Goal: Task Accomplishment & Management: Manage account settings

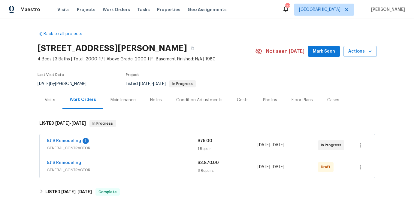
click at [152, 98] on div "Notes" at bounding box center [156, 100] width 12 height 6
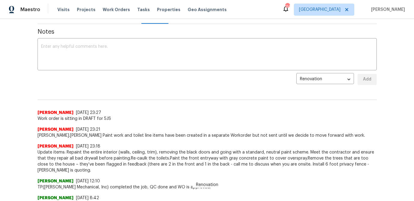
scroll to position [86, 0]
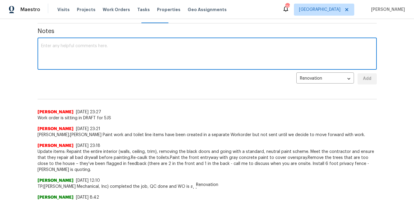
click at [92, 56] on textarea at bounding box center [207, 54] width 332 height 21
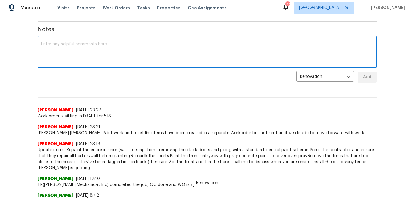
paste textarea "@anthony.gouldthorp @T-Payne @Sean We have more details on the auction process,…"
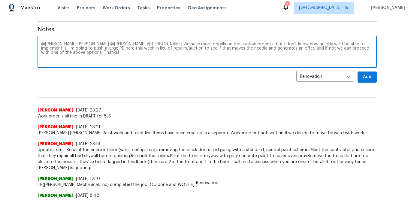
click at [42, 44] on textarea "@anthony.gouldthorp @T-Payne @Sean We have more details on the auction process,…" at bounding box center [207, 52] width 332 height 21
type textarea "Per Ian Goldsmith @anthony.gouldthorp @T-Payne @Sean We have more details on th…"
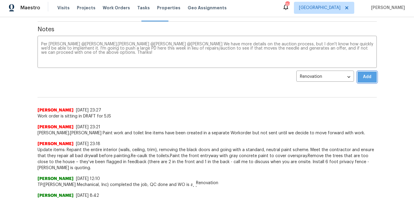
click at [362, 79] on span "Add" at bounding box center [367, 77] width 10 height 8
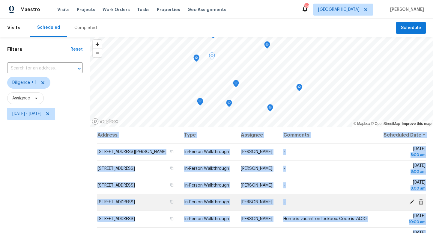
scroll to position [59, 0]
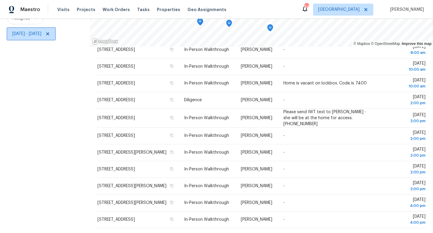
click at [41, 32] on span "Wed, Aug 20 - Wed, Aug 20" at bounding box center [26, 34] width 29 height 6
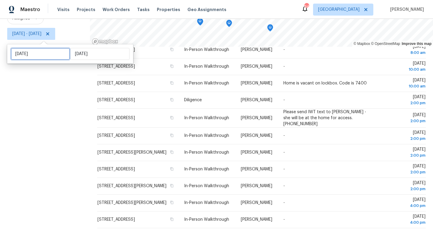
click at [45, 53] on input "[DATE]" at bounding box center [40, 54] width 59 height 12
select select "7"
select select "2025"
select select "8"
select select "2025"
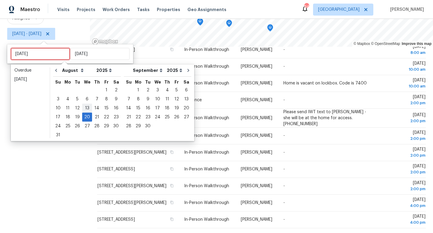
type input "Wed, Aug 13"
click at [95, 119] on div "21" at bounding box center [97, 117] width 10 height 8
type input "Thu, Aug 21"
type input "[DATE]"
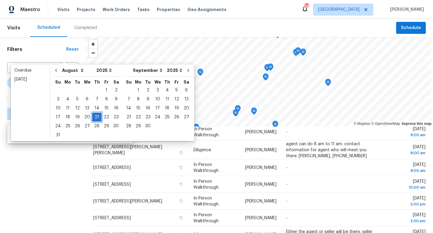
click at [95, 119] on div "21" at bounding box center [97, 117] width 10 height 8
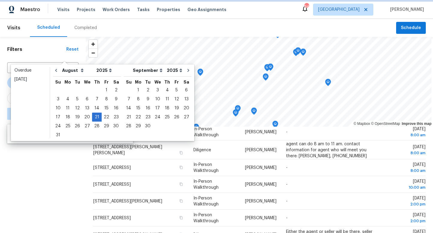
type input "[DATE]"
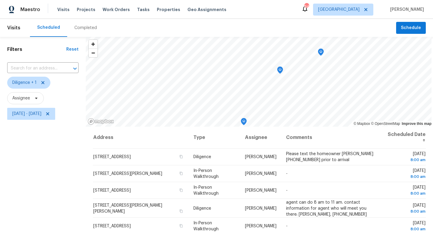
click at [51, 165] on div "Filters Reset ​ Diligence + 1 Assignee Thu, Aug 21 - Thu, Aug 21" at bounding box center [43, 175] width 86 height 277
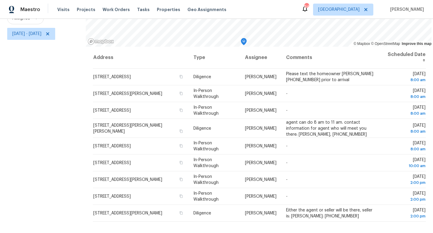
drag, startPoint x: 88, startPoint y: 143, endPoint x: 327, endPoint y: 223, distance: 251.9
click at [327, 223] on div "Filters Reset ​ Diligence + 1 Assignee Thu, Aug 21 - Thu, Aug 21 © Mapbox © Ope…" at bounding box center [216, 95] width 433 height 277
copy div "© Mapbox © OpenStreetMap Improve this map"
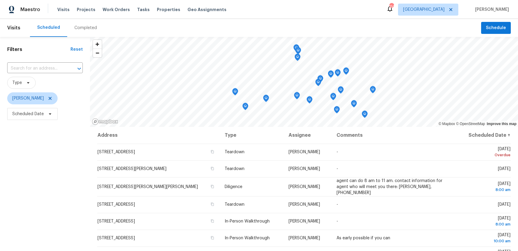
scroll to position [77, 0]
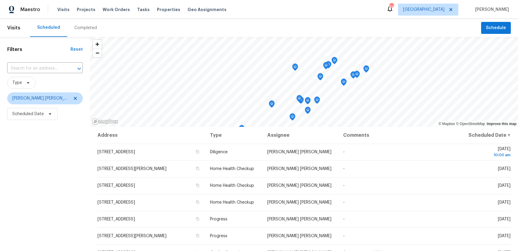
scroll to position [77, 0]
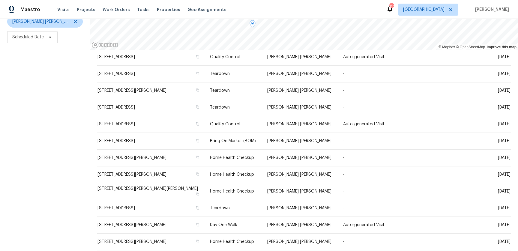
scroll to position [146, 0]
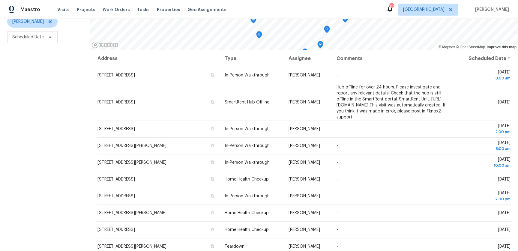
scroll to position [76, 0]
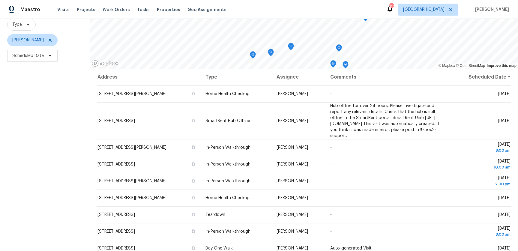
scroll to position [77, 0]
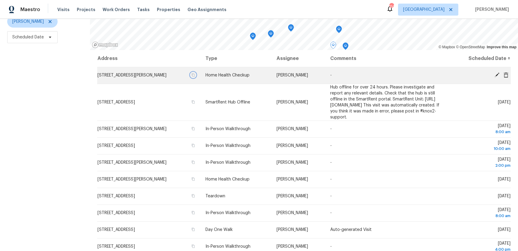
click at [195, 75] on icon "button" at bounding box center [193, 75] width 3 height 3
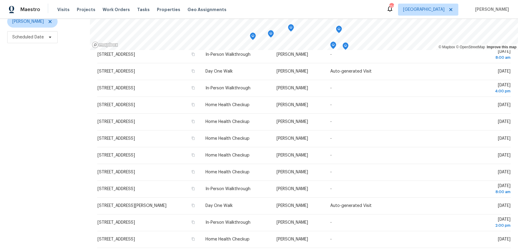
scroll to position [188, 0]
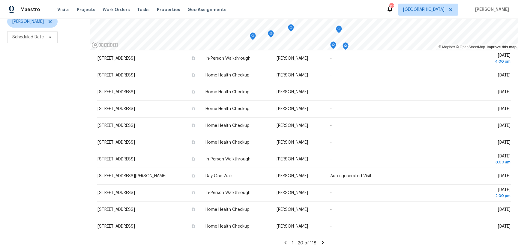
click at [320, 244] on icon at bounding box center [322, 242] width 5 height 5
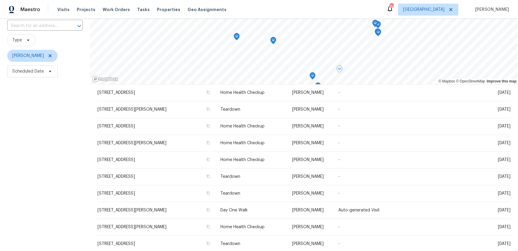
scroll to position [77, 0]
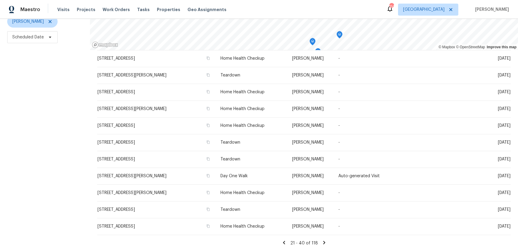
click at [284, 242] on icon at bounding box center [283, 242] width 5 height 5
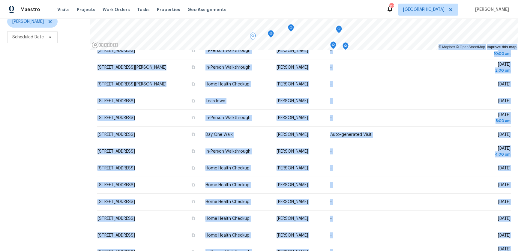
scroll to position [188, 0]
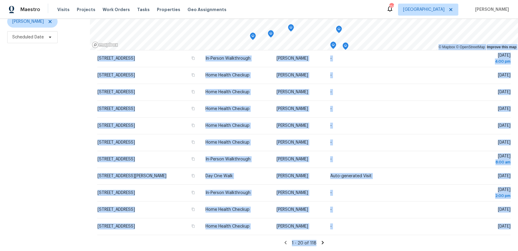
drag, startPoint x: 89, startPoint y: 144, endPoint x: 166, endPoint y: 266, distance: 144.1
click at [166, 251] on html "Maestro Visits Projects Work Orders Tasks Properties Geo Assignments 114 Atlant…" at bounding box center [259, 125] width 518 height 251
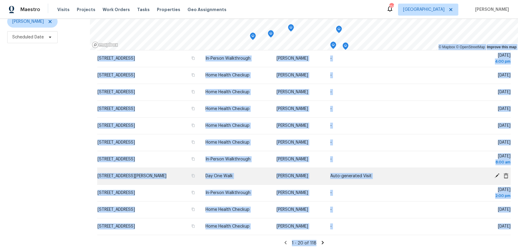
copy div "© Mapbox © OpenStreetMap Improve this map Address Type Assignee Comments Schedu…"
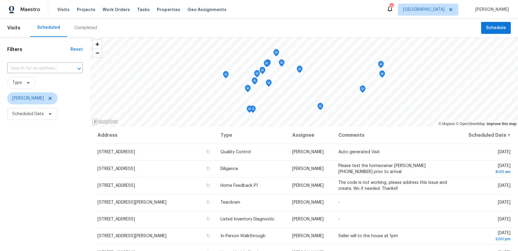
scroll to position [77, 0]
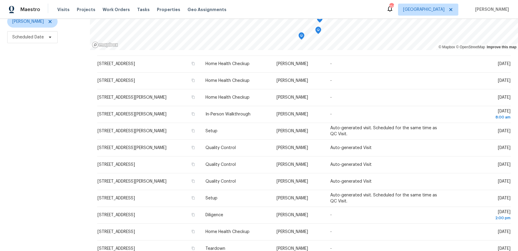
scroll to position [304, 0]
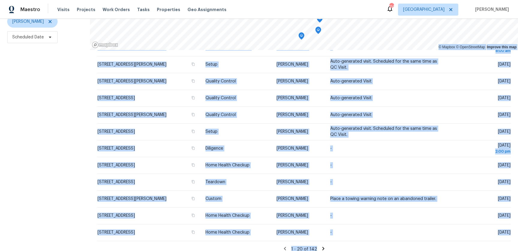
drag, startPoint x: 83, startPoint y: 65, endPoint x: 158, endPoint y: 256, distance: 205.0
click at [158, 251] on html "Maestro Visits Projects Work Orders Tasks Properties Geo Assignments 114 Atlant…" at bounding box center [259, 125] width 518 height 251
copy div "© Mapbox © OpenStreetMap Improve this map Address Type Assignee Comments Schedu…"
click at [74, 101] on div "Filters Reset ​ Type Tim Godfrey Scheduled Date" at bounding box center [45, 105] width 90 height 291
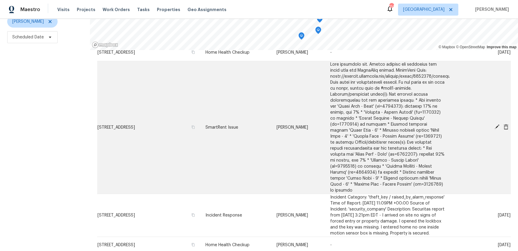
scroll to position [0, 0]
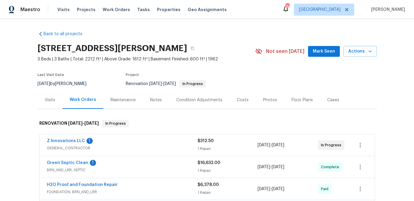
click at [52, 98] on div "Visits" at bounding box center [50, 100] width 11 height 6
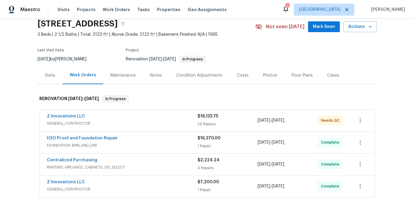
scroll to position [25, 0]
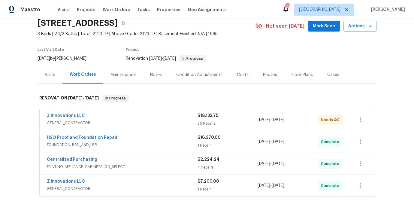
click at [47, 75] on div "Visits" at bounding box center [50, 75] width 11 height 6
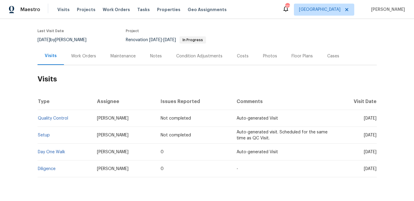
scroll to position [43, 0]
click at [61, 9] on span "Visits" at bounding box center [63, 10] width 12 height 6
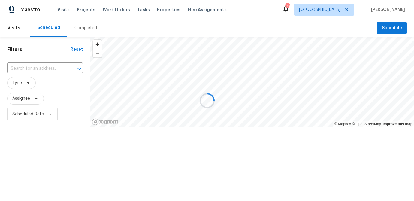
click at [35, 67] on div at bounding box center [207, 100] width 414 height 201
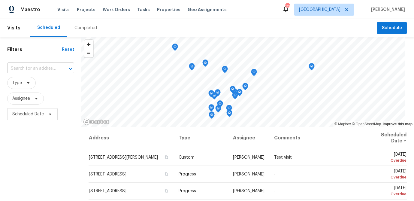
click at [35, 68] on input "text" at bounding box center [32, 68] width 50 height 9
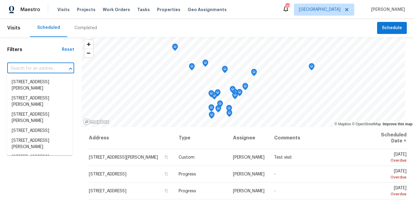
paste input "[STREET_ADDRESS][PERSON_NAME]"
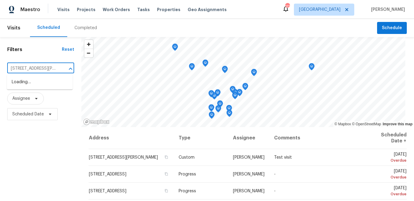
type input "[STREET_ADDRESS][PERSON_NAME]"
click at [36, 82] on li "[STREET_ADDRESS][PERSON_NAME]" at bounding box center [40, 85] width 66 height 16
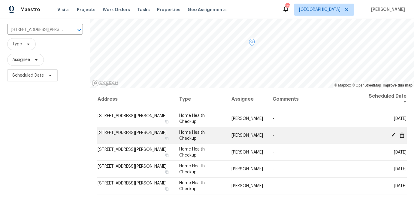
scroll to position [39, 0]
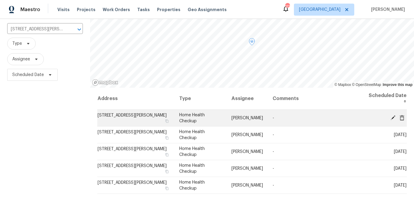
click at [391, 117] on icon at bounding box center [392, 117] width 5 height 5
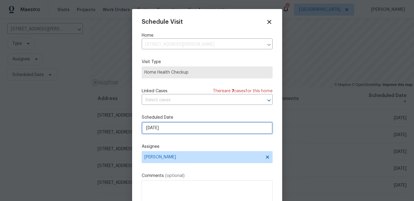
click at [155, 127] on input "[DATE]" at bounding box center [207, 128] width 131 height 12
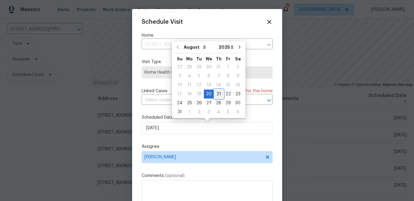
click at [216, 93] on div "21" at bounding box center [219, 94] width 10 height 8
type input "[DATE]"
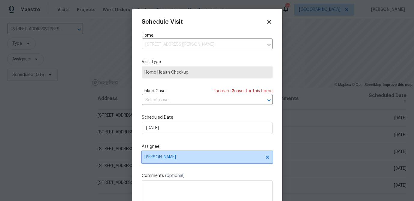
click at [182, 155] on span "[PERSON_NAME]" at bounding box center [207, 157] width 131 height 12
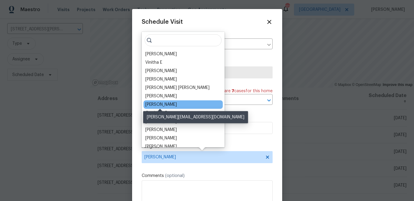
click at [165, 106] on div "[PERSON_NAME]" at bounding box center [161, 104] width 32 height 6
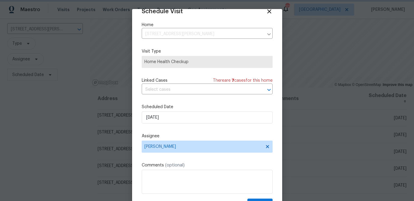
scroll to position [27, 0]
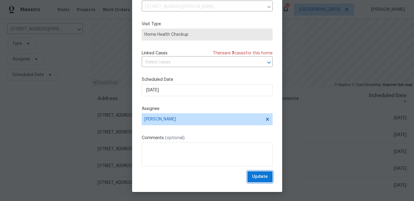
click at [257, 177] on span "Update" at bounding box center [260, 177] width 16 height 8
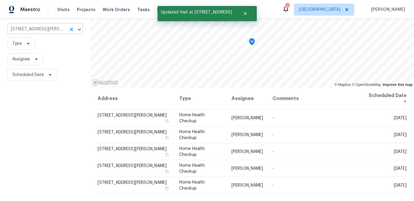
click at [45, 29] on input "[STREET_ADDRESS][PERSON_NAME]" at bounding box center [36, 29] width 59 height 9
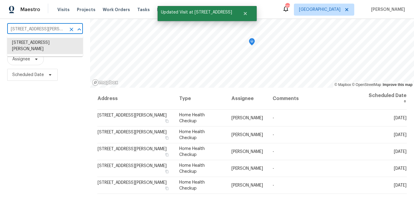
click at [45, 29] on input "[STREET_ADDRESS][PERSON_NAME]" at bounding box center [36, 29] width 59 height 9
paste input "[STREET_ADDRESS]"
type input "[STREET_ADDRESS]"
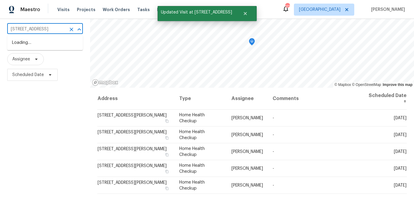
scroll to position [0, 29]
click at [44, 45] on li "[STREET_ADDRESS]" at bounding box center [45, 43] width 76 height 10
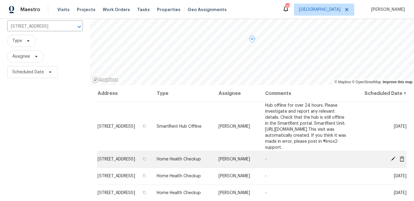
scroll to position [62, 0]
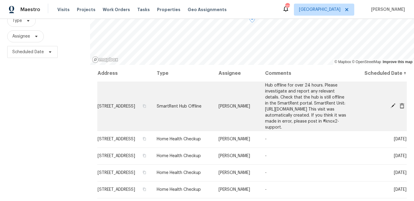
click at [391, 108] on icon at bounding box center [392, 105] width 5 height 5
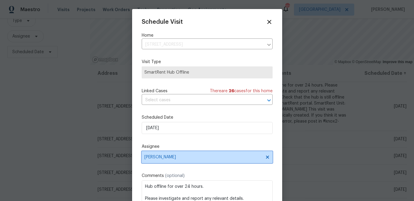
click at [170, 157] on span "[PERSON_NAME]" at bounding box center [203, 157] width 118 height 5
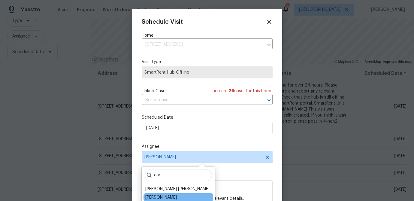
type input "car"
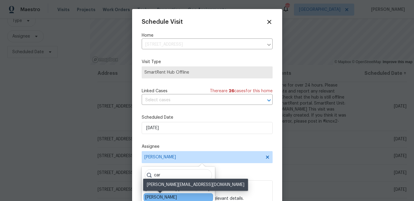
click at [165, 194] on div "[PERSON_NAME]" at bounding box center [161, 197] width 32 height 6
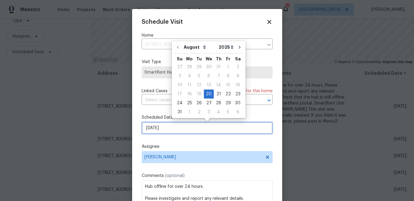
click at [163, 129] on input "[DATE]" at bounding box center [207, 128] width 131 height 12
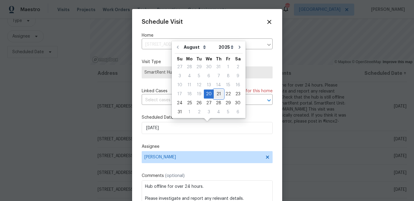
click at [214, 93] on div "21" at bounding box center [219, 94] width 10 height 8
type input "[DATE]"
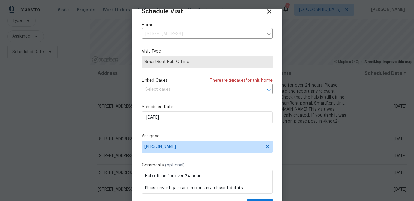
scroll to position [27, 0]
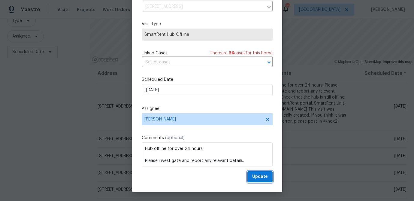
click at [256, 179] on span "Update" at bounding box center [260, 177] width 16 height 8
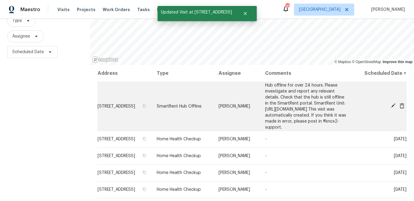
click at [392, 108] on icon at bounding box center [392, 105] width 5 height 5
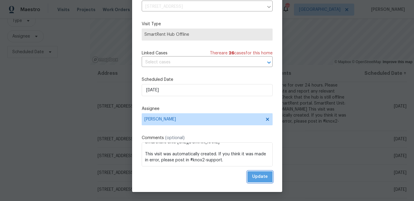
click at [257, 175] on span "Update" at bounding box center [260, 177] width 16 height 8
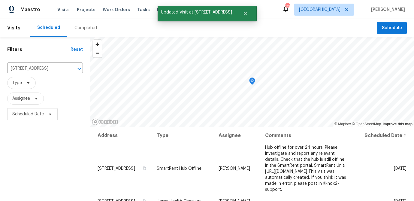
scroll to position [87, 0]
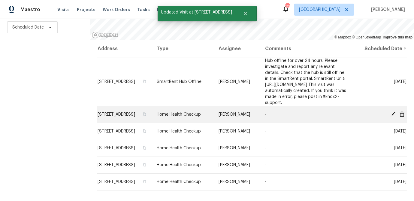
click at [392, 116] on icon at bounding box center [392, 114] width 5 height 5
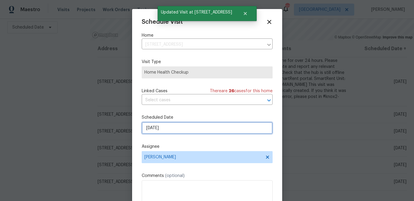
click at [181, 129] on input "[DATE]" at bounding box center [207, 128] width 131 height 12
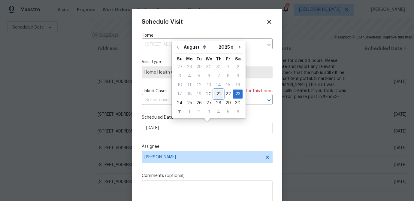
click at [214, 93] on div "21" at bounding box center [219, 94] width 10 height 8
type input "[DATE]"
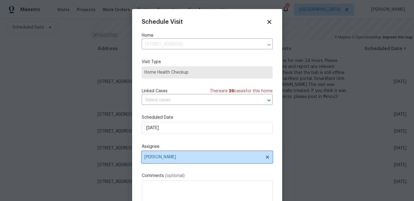
click at [172, 162] on span "[PERSON_NAME]" at bounding box center [207, 157] width 131 height 12
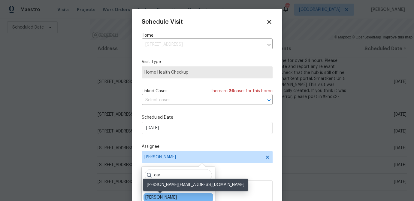
type input "car"
click at [165, 196] on div "[PERSON_NAME]" at bounding box center [161, 197] width 32 height 6
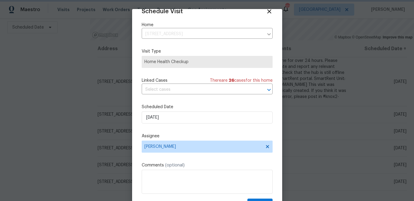
scroll to position [27, 0]
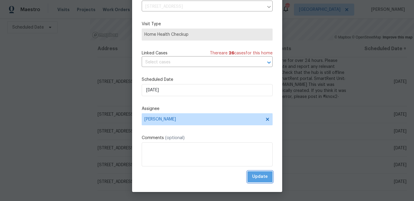
drag, startPoint x: 259, startPoint y: 175, endPoint x: 254, endPoint y: 176, distance: 5.2
click at [259, 175] on span "Update" at bounding box center [260, 177] width 16 height 8
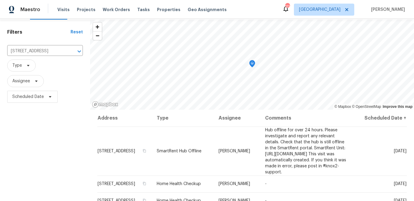
scroll to position [17, 0]
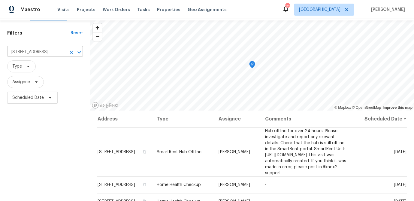
click at [33, 53] on input "[STREET_ADDRESS]" at bounding box center [36, 51] width 59 height 9
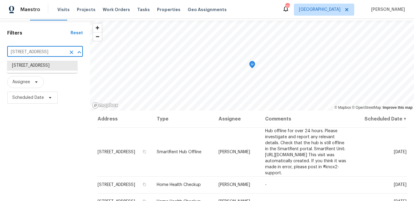
click at [33, 53] on input "[STREET_ADDRESS]" at bounding box center [36, 51] width 59 height 9
paste input "[STREET_ADDRESS]"
type input "[STREET_ADDRESS]"
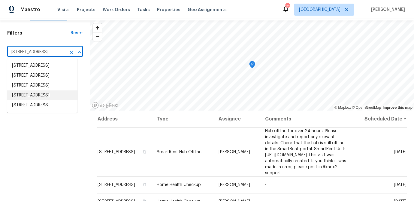
click at [43, 100] on li "[STREET_ADDRESS]" at bounding box center [42, 95] width 70 height 10
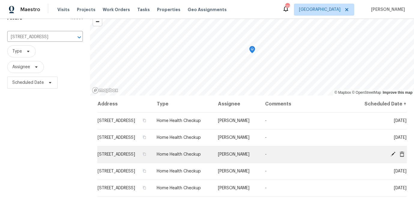
scroll to position [32, 0]
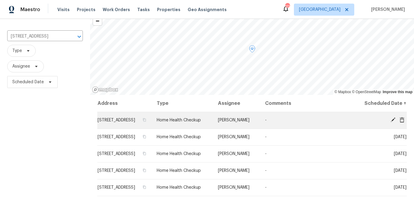
click at [392, 122] on icon at bounding box center [392, 119] width 5 height 5
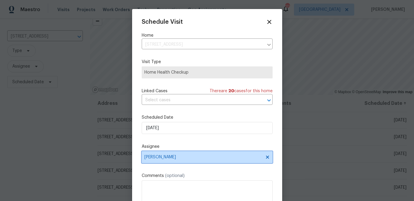
click at [184, 157] on span "[PERSON_NAME]" at bounding box center [203, 157] width 118 height 5
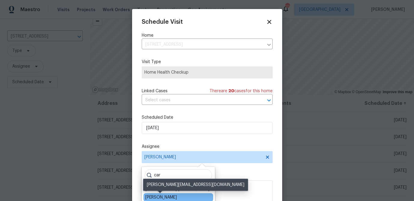
type input "car"
click at [170, 197] on div "[PERSON_NAME]" at bounding box center [161, 197] width 32 height 6
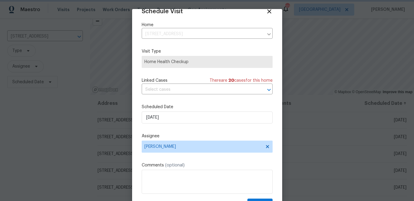
scroll to position [27, 0]
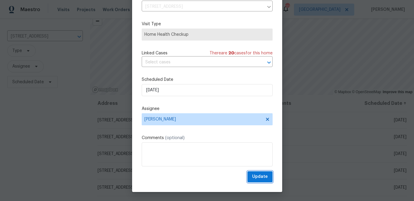
drag, startPoint x: 255, startPoint y: 178, endPoint x: 231, endPoint y: 173, distance: 25.0
click at [255, 178] on span "Update" at bounding box center [260, 177] width 16 height 8
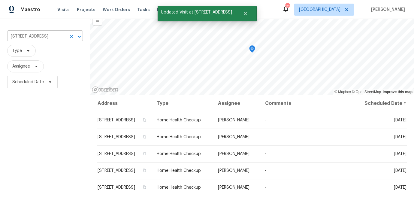
click at [35, 38] on input "[STREET_ADDRESS]" at bounding box center [36, 36] width 59 height 9
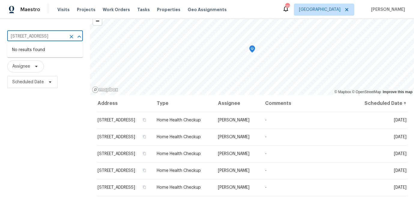
paste input "24"
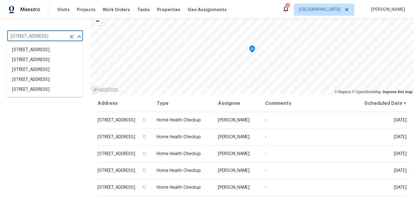
type input "[STREET_ADDRESS]"
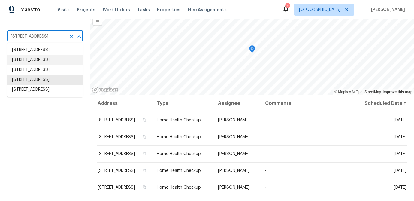
click at [42, 65] on li "[STREET_ADDRESS]" at bounding box center [45, 60] width 76 height 10
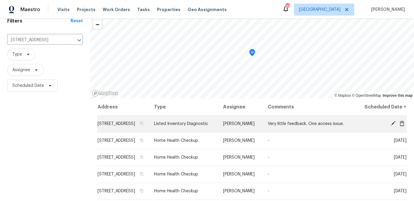
scroll to position [29, 0]
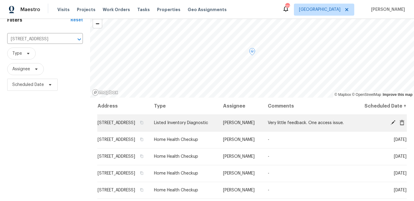
click at [392, 125] on icon at bounding box center [392, 122] width 5 height 5
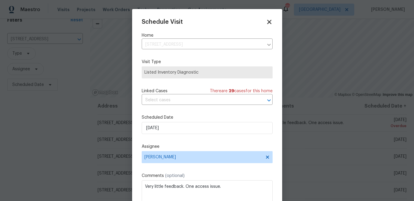
click at [268, 20] on icon at bounding box center [269, 22] width 4 height 4
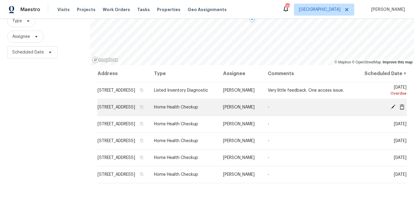
scroll to position [63, 0]
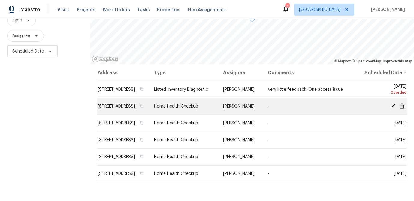
click at [391, 109] on icon at bounding box center [392, 105] width 5 height 5
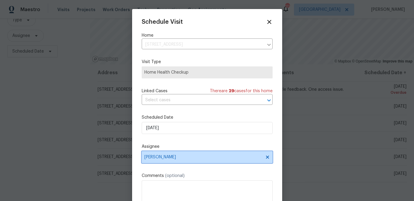
click at [157, 160] on span "[PERSON_NAME]" at bounding box center [207, 157] width 131 height 12
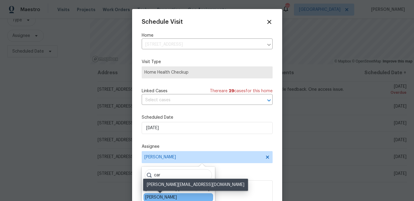
type input "car"
click at [161, 194] on div "[PERSON_NAME]" at bounding box center [161, 197] width 32 height 6
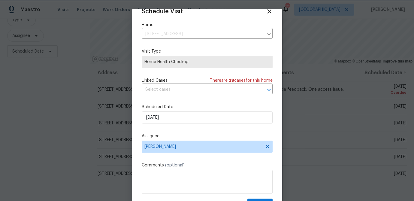
scroll to position [27, 0]
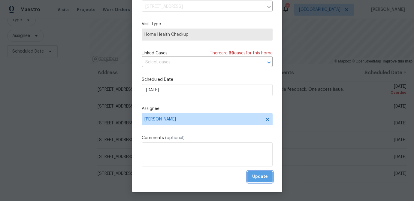
click at [261, 178] on span "Update" at bounding box center [260, 177] width 16 height 8
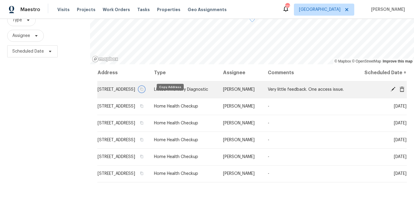
click at [143, 91] on icon "button" at bounding box center [141, 89] width 3 height 3
click at [391, 92] on icon at bounding box center [392, 88] width 5 height 5
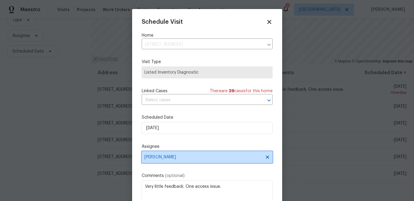
click at [195, 161] on span "[PERSON_NAME]" at bounding box center [207, 157] width 131 height 12
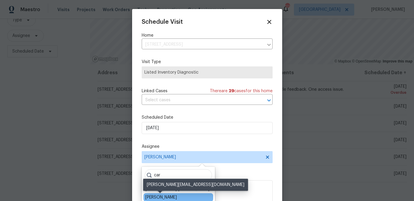
type input "car"
click at [165, 197] on div "[PERSON_NAME]" at bounding box center [161, 197] width 32 height 6
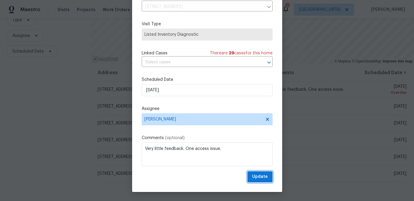
click at [261, 176] on span "Update" at bounding box center [260, 177] width 16 height 8
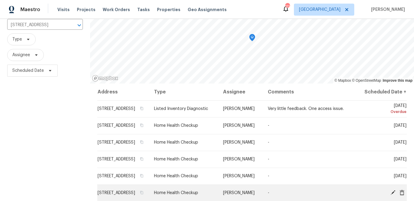
scroll to position [43, 0]
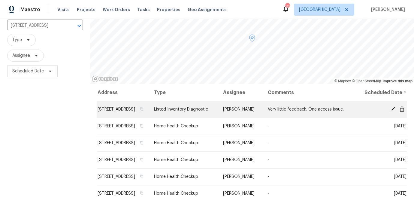
click at [391, 112] on icon at bounding box center [392, 108] width 5 height 5
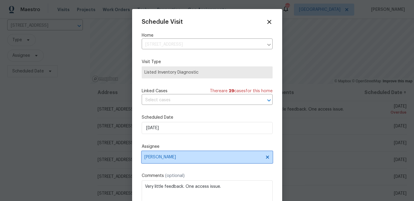
click at [168, 159] on span "[PERSON_NAME]" at bounding box center [203, 157] width 118 height 5
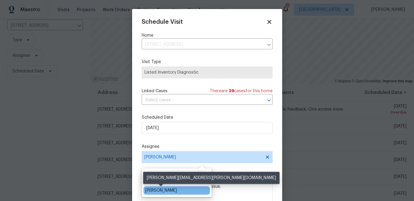
type input "cy"
click at [164, 190] on div "[PERSON_NAME]" at bounding box center [161, 190] width 32 height 6
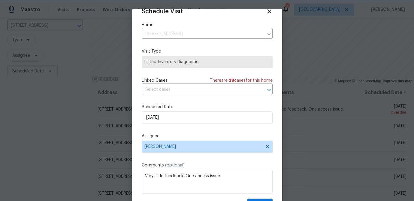
scroll to position [27, 0]
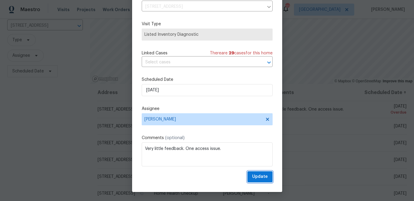
click at [263, 178] on span "Update" at bounding box center [260, 177] width 16 height 8
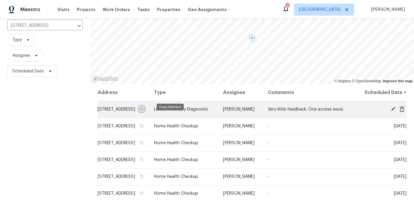
click at [143, 111] on icon "button" at bounding box center [142, 109] width 4 height 4
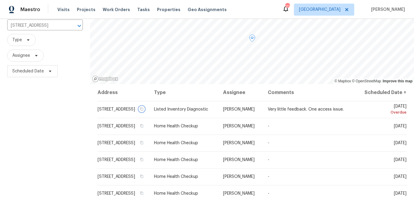
scroll to position [0, 0]
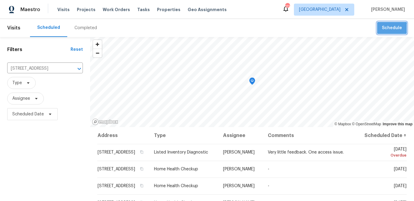
click at [392, 29] on span "Schedule" at bounding box center [392, 28] width 20 height 8
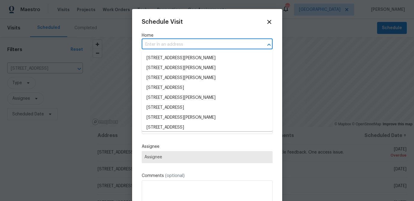
click at [152, 47] on input "text" at bounding box center [199, 44] width 114 height 9
paste input "[STREET_ADDRESS]"
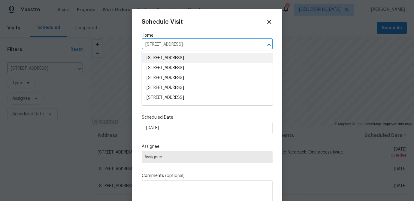
type input "[STREET_ADDRESS]"
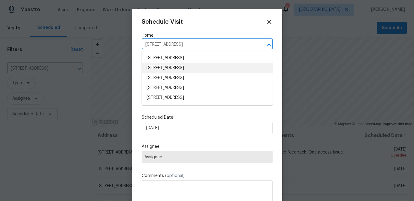
click at [215, 67] on li "[STREET_ADDRESS]" at bounding box center [207, 68] width 131 height 10
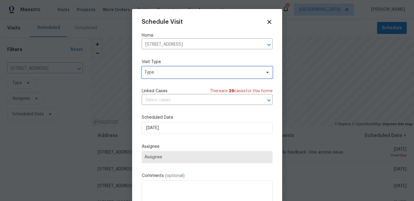
click at [178, 74] on span "Type" at bounding box center [202, 72] width 117 height 6
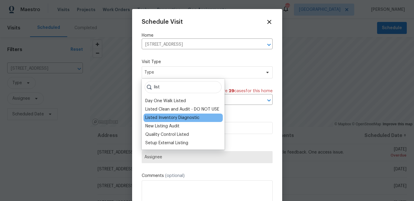
type input "list"
click at [174, 116] on div "Listed Inventory Diagnostic" at bounding box center [172, 118] width 54 height 6
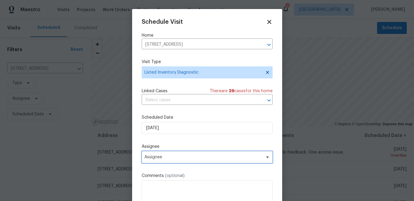
click at [158, 157] on span "Assignee" at bounding box center [203, 157] width 118 height 5
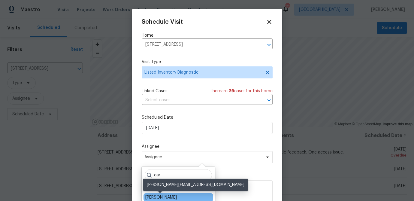
type input "car"
click at [159, 195] on div "[PERSON_NAME]" at bounding box center [161, 197] width 32 height 6
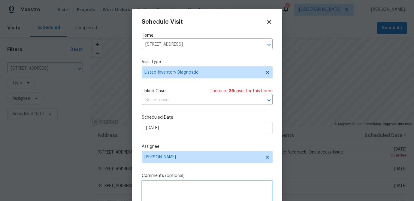
click at [159, 194] on textarea at bounding box center [207, 192] width 131 height 24
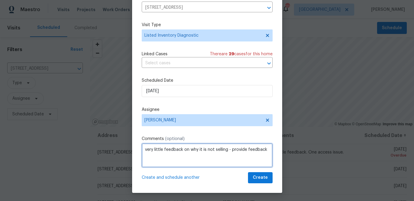
scroll to position [27, 0]
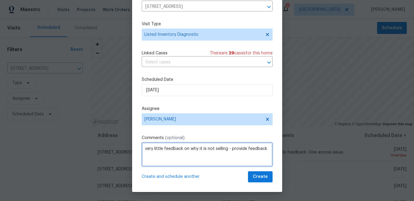
type textarea "very little feedback on why it is not selling - provide feedback"
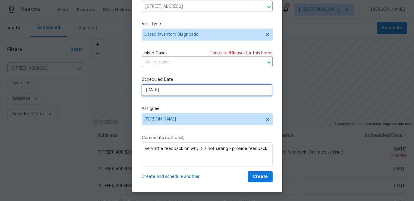
click at [172, 94] on input "[DATE]" at bounding box center [207, 90] width 131 height 12
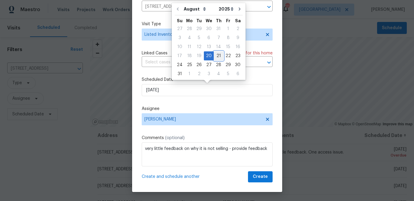
click at [214, 55] on div "21" at bounding box center [219, 56] width 10 height 8
type input "[DATE]"
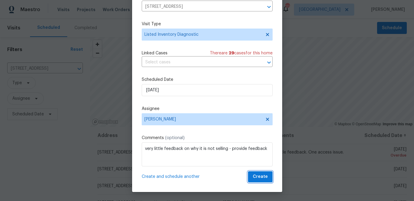
click at [257, 175] on span "Create" at bounding box center [260, 177] width 15 height 8
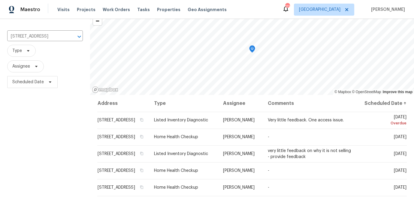
scroll to position [34, 0]
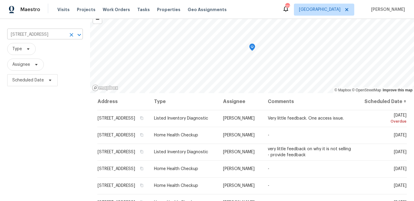
click at [42, 35] on input "[STREET_ADDRESS]" at bounding box center [36, 34] width 59 height 9
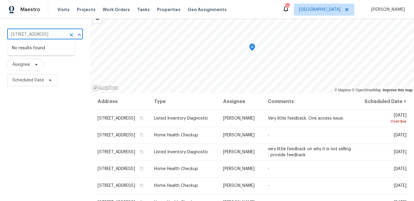
click at [42, 35] on input "[STREET_ADDRESS]" at bounding box center [36, 34] width 59 height 9
paste input "[STREET_ADDRESS][PERSON_NAME]"
type input "[STREET_ADDRESS][PERSON_NAME]"
click at [33, 51] on li "[STREET_ADDRESS][PERSON_NAME]" at bounding box center [40, 51] width 67 height 16
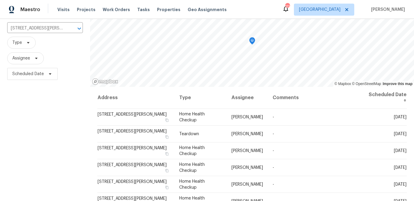
scroll to position [47, 0]
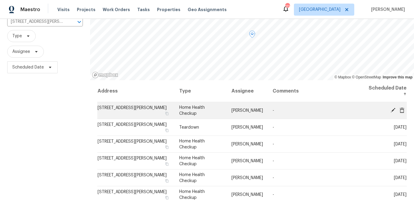
click at [391, 110] on icon at bounding box center [392, 109] width 5 height 5
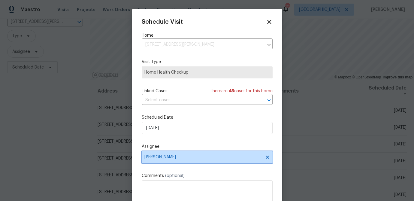
click at [169, 159] on span "[PERSON_NAME]" at bounding box center [203, 157] width 118 height 5
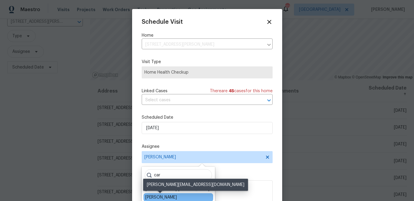
type input "car"
click at [168, 194] on div "[PERSON_NAME]" at bounding box center [161, 197] width 32 height 6
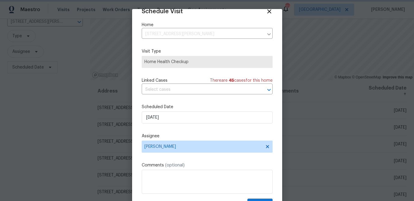
scroll to position [27, 0]
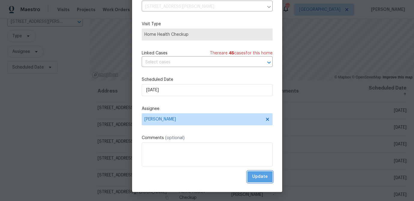
click at [257, 173] on span "Update" at bounding box center [260, 177] width 16 height 8
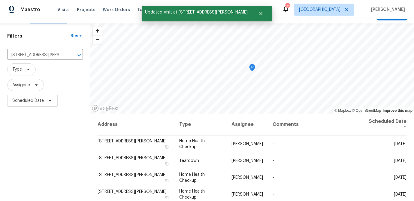
scroll to position [13, 0]
click at [32, 56] on input "[STREET_ADDRESS][PERSON_NAME]" at bounding box center [36, 55] width 59 height 9
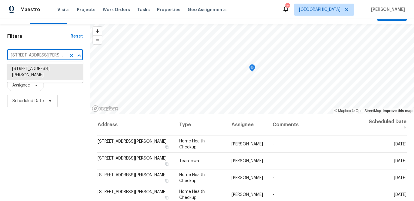
paste input "1455 [GEOGRAPHIC_DATA]"
type input "[STREET_ADDRESS][PERSON_NAME]"
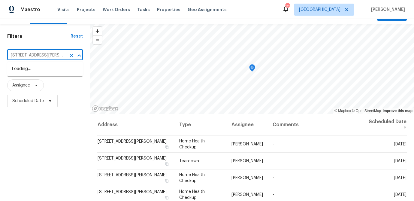
scroll to position [0, 13]
click at [39, 70] on li "[STREET_ADDRESS][PERSON_NAME]" at bounding box center [45, 72] width 76 height 16
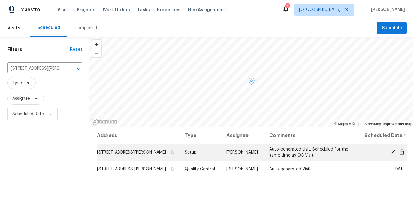
click at [390, 152] on icon at bounding box center [392, 151] width 5 height 5
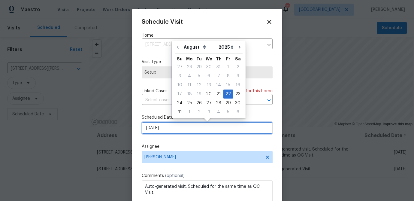
click at [169, 130] on input "[DATE]" at bounding box center [207, 128] width 131 height 12
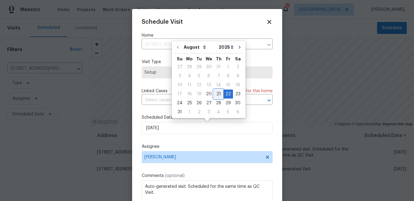
click at [217, 92] on div "21" at bounding box center [219, 94] width 10 height 8
type input "[DATE]"
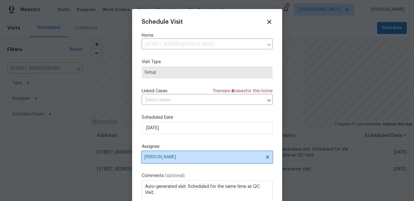
click at [181, 158] on span "[PERSON_NAME]" at bounding box center [203, 157] width 118 height 5
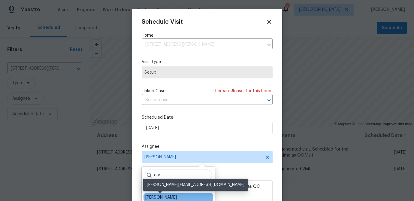
type input "car"
click at [171, 195] on div "[PERSON_NAME]" at bounding box center [161, 197] width 32 height 6
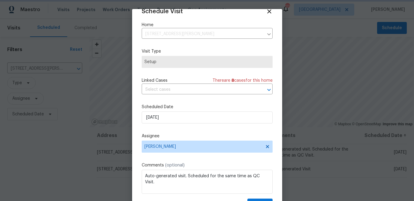
scroll to position [27, 0]
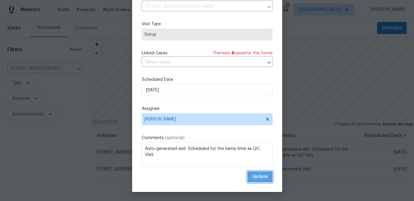
drag, startPoint x: 258, startPoint y: 176, endPoint x: 117, endPoint y: 166, distance: 141.1
click at [258, 176] on span "Update" at bounding box center [260, 177] width 16 height 8
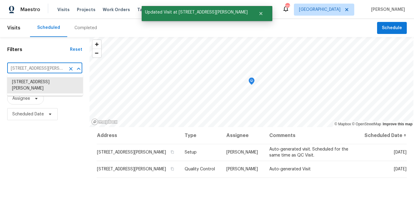
click at [32, 70] on input "[STREET_ADDRESS][PERSON_NAME]" at bounding box center [36, 68] width 58 height 9
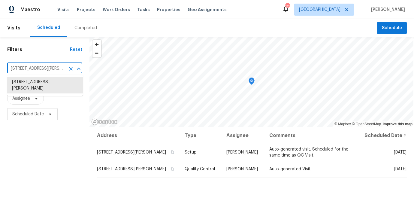
paste input "[STREET_ADDRESS]"
type input "[STREET_ADDRESS]"
click at [36, 84] on li "[STREET_ADDRESS]" at bounding box center [45, 82] width 76 height 10
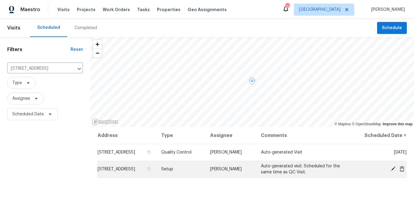
click at [392, 168] on icon at bounding box center [392, 168] width 5 height 5
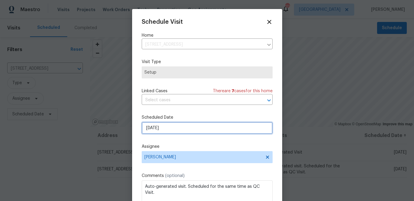
click at [163, 129] on input "[DATE]" at bounding box center [207, 128] width 131 height 12
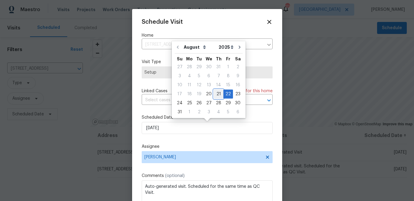
click at [214, 93] on div "21" at bounding box center [219, 94] width 10 height 8
type input "[DATE]"
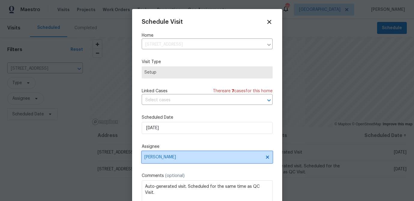
click at [164, 157] on span "[PERSON_NAME]" at bounding box center [203, 157] width 118 height 5
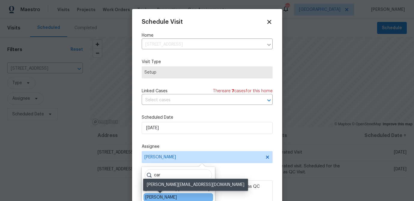
type input "car"
click at [158, 197] on div "[PERSON_NAME]" at bounding box center [161, 197] width 32 height 6
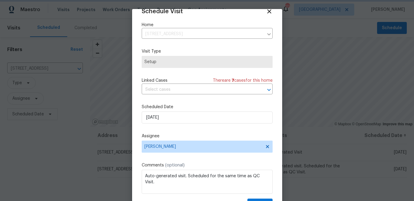
scroll to position [27, 0]
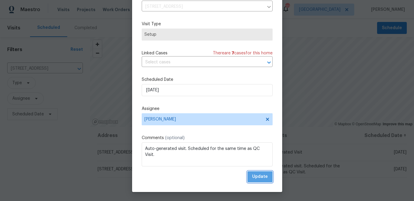
click at [262, 177] on span "Update" at bounding box center [260, 177] width 16 height 8
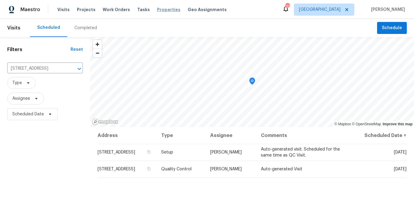
click at [161, 9] on span "Properties" at bounding box center [168, 10] width 23 height 6
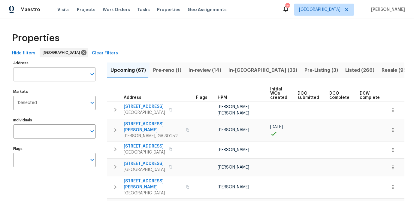
click at [41, 76] on input "Address" at bounding box center [50, 74] width 74 height 14
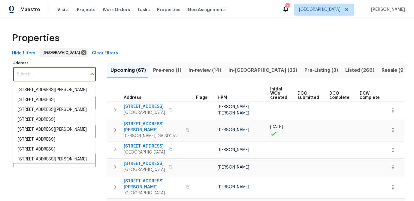
paste input "[STREET_ADDRESS]"
type input "[STREET_ADDRESS]"
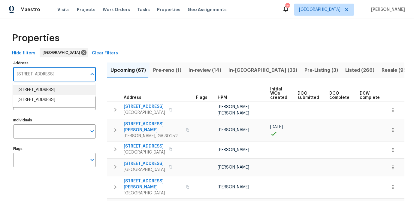
click at [33, 93] on li "[STREET_ADDRESS]" at bounding box center [54, 90] width 83 height 10
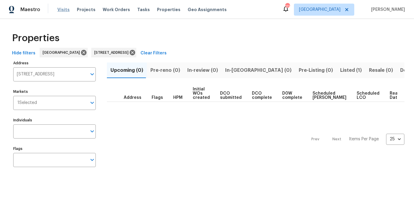
click at [62, 10] on span "Visits" at bounding box center [63, 10] width 12 height 6
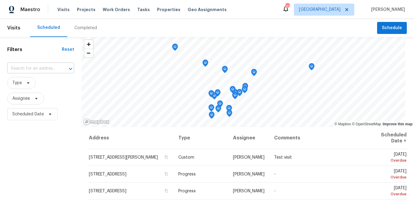
click at [23, 70] on input "text" at bounding box center [32, 68] width 50 height 9
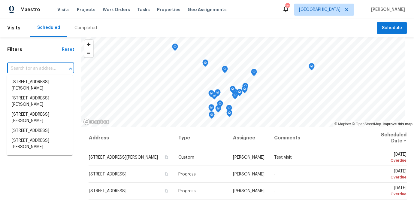
paste input "[STREET_ADDRESS]"
type input "[STREET_ADDRESS]"
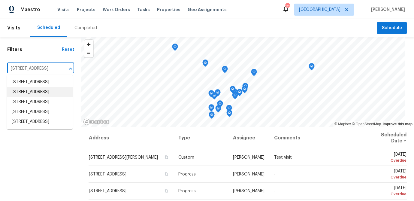
click at [30, 97] on li "[STREET_ADDRESS]" at bounding box center [40, 92] width 66 height 10
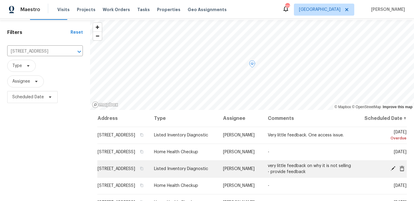
scroll to position [17, 0]
click at [403, 170] on icon at bounding box center [401, 167] width 5 height 5
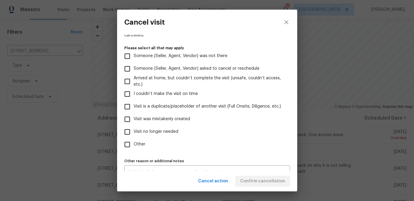
scroll to position [64, 0]
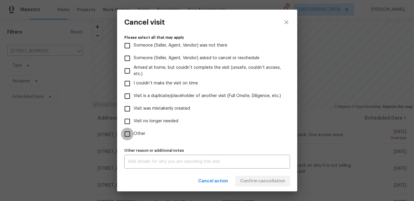
drag, startPoint x: 128, startPoint y: 135, endPoint x: 126, endPoint y: 128, distance: 7.2
click at [128, 135] on input "Other" at bounding box center [127, 134] width 13 height 13
checkbox input "true"
drag, startPoint x: 127, startPoint y: 122, endPoint x: 129, endPoint y: 144, distance: 21.7
click at [127, 122] on input "Visit no longer needed" at bounding box center [127, 121] width 13 height 13
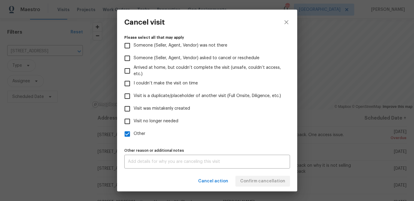
checkbox input "true"
click at [141, 163] on textarea at bounding box center [207, 161] width 158 height 4
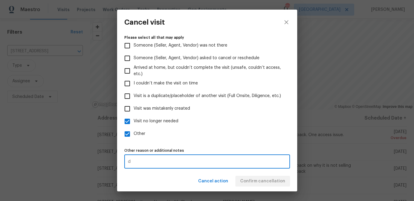
type textarea "d"
click at [215, 137] on label "Other" at bounding box center [203, 134] width 164 height 13
click at [134, 137] on input "Other" at bounding box center [127, 134] width 13 height 13
checkbox input "false"
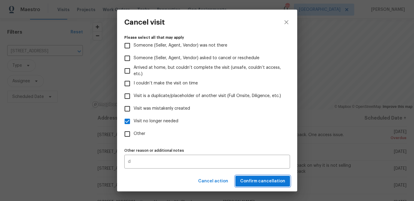
click at [257, 179] on span "Confirm cancellation" at bounding box center [262, 181] width 45 height 8
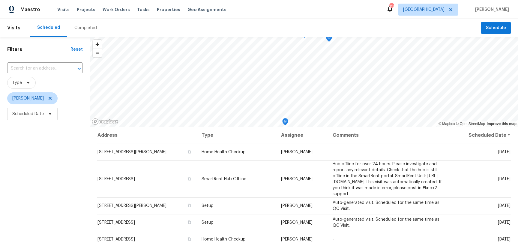
scroll to position [77, 0]
